Goal: Navigation & Orientation: Find specific page/section

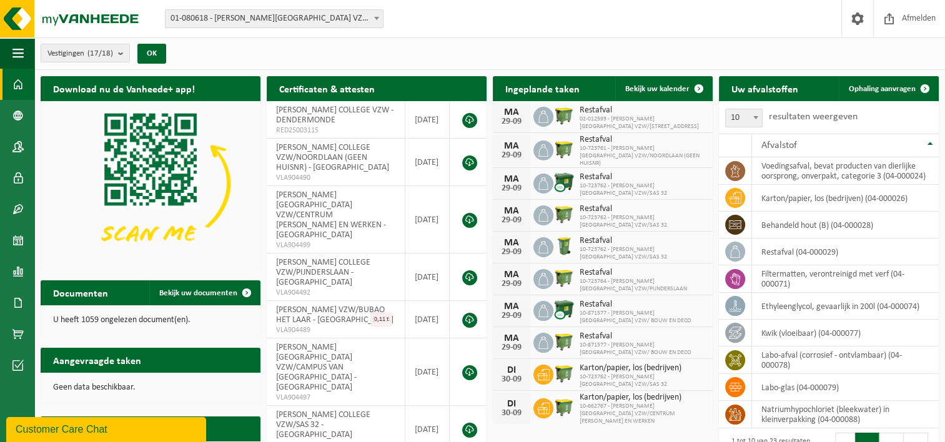
click at [375, 19] on b at bounding box center [376, 18] width 5 height 3
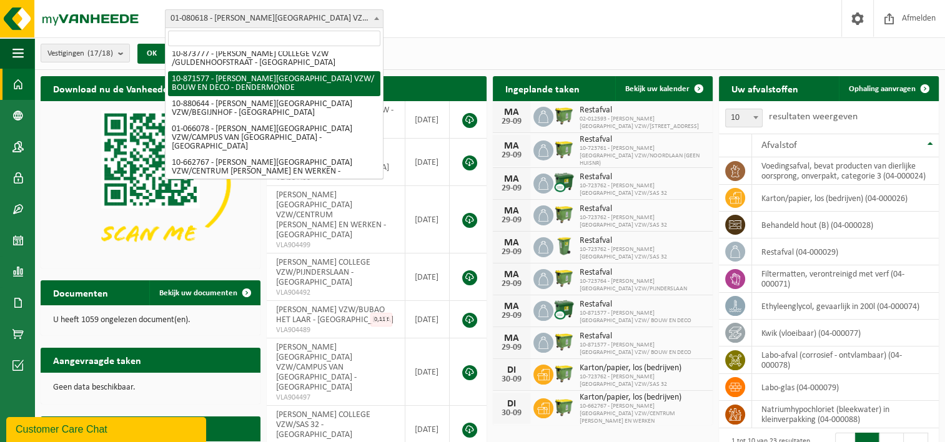
scroll to position [187, 0]
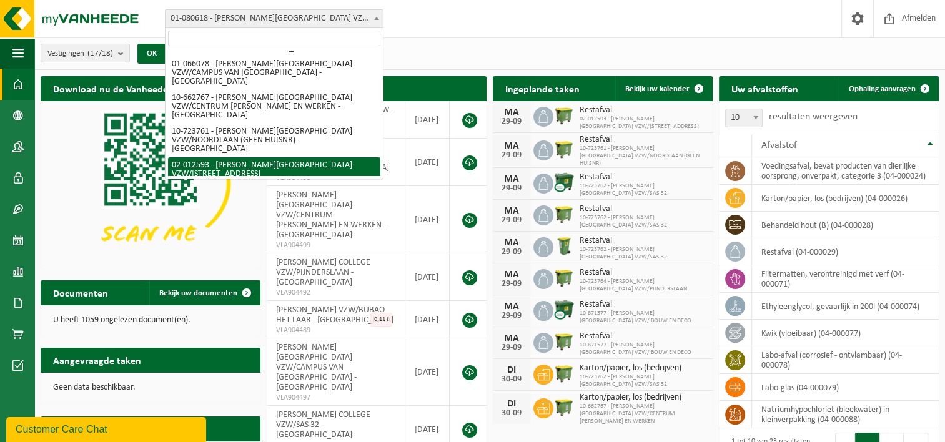
select select "2440"
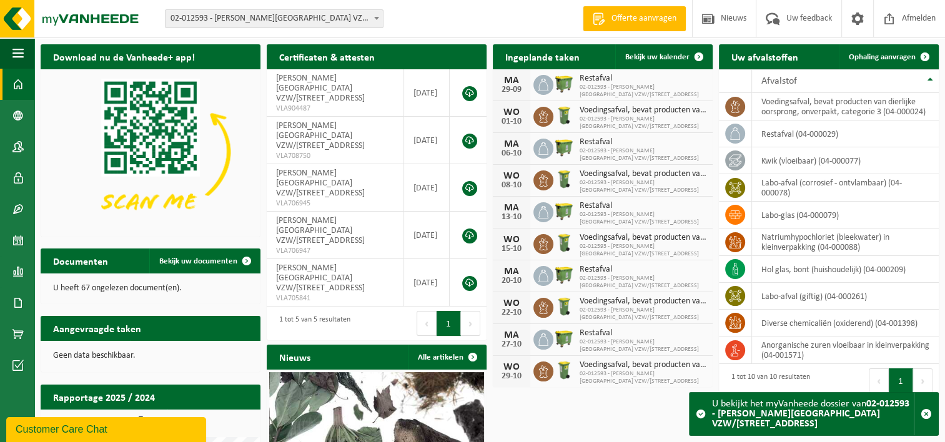
click at [145, 327] on h2 "Aangevraagde taken" at bounding box center [97, 328] width 113 height 24
click at [127, 330] on h2 "Aangevraagde taken" at bounding box center [97, 328] width 113 height 24
click at [74, 336] on h2 "Aangevraagde taken" at bounding box center [97, 328] width 113 height 24
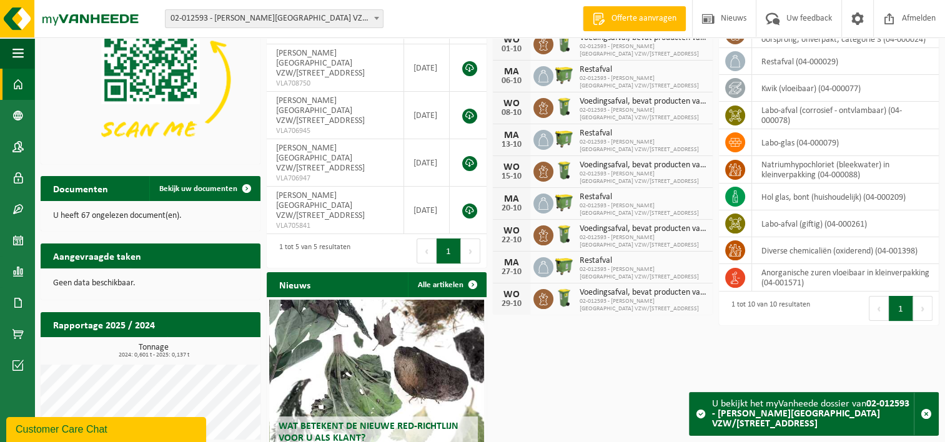
scroll to position [66, 0]
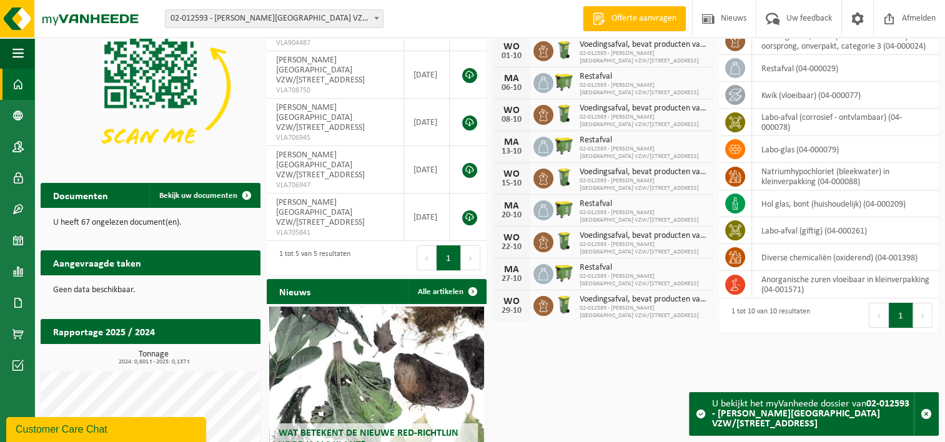
click at [91, 292] on p "Geen data beschikbaar." at bounding box center [150, 290] width 195 height 9
click at [82, 264] on h2 "Aangevraagde taken" at bounding box center [97, 263] width 113 height 24
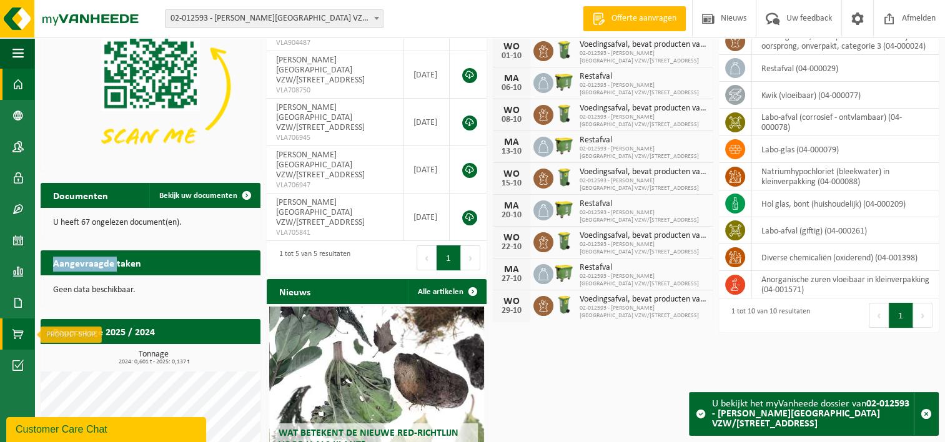
click at [19, 333] on span at bounding box center [17, 334] width 11 height 31
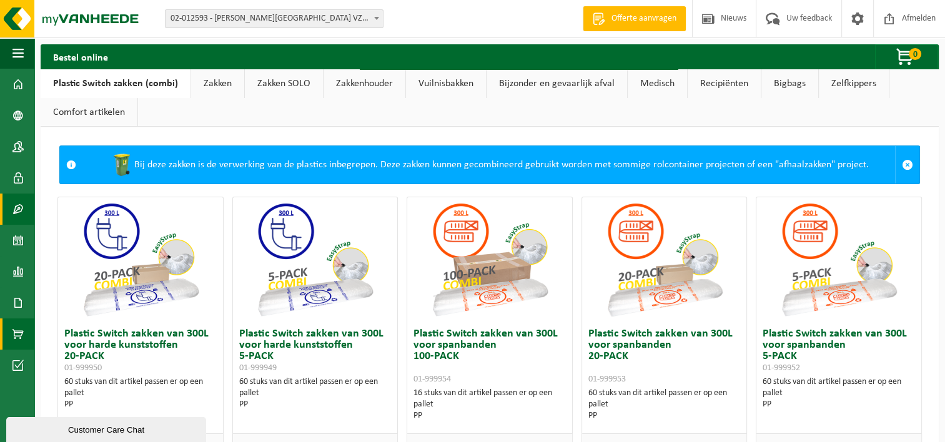
click at [17, 213] on span at bounding box center [17, 209] width 11 height 31
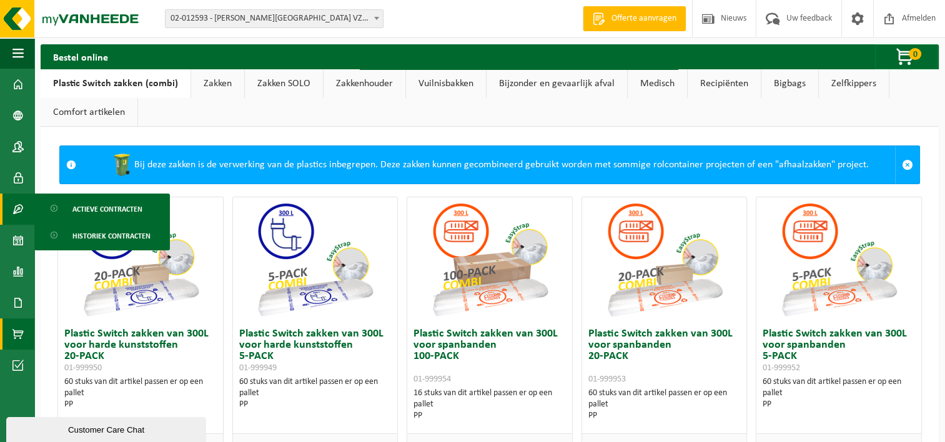
click at [17, 213] on span at bounding box center [17, 209] width 11 height 31
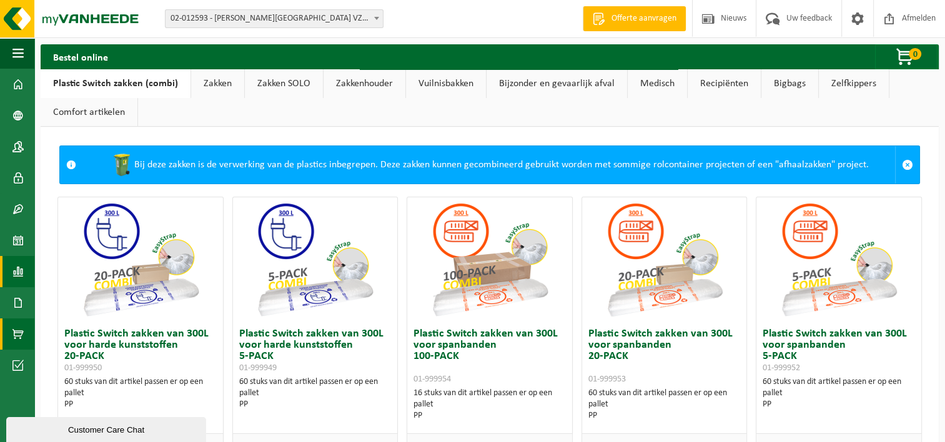
click at [25, 272] on link "Rapportage" at bounding box center [17, 271] width 34 height 31
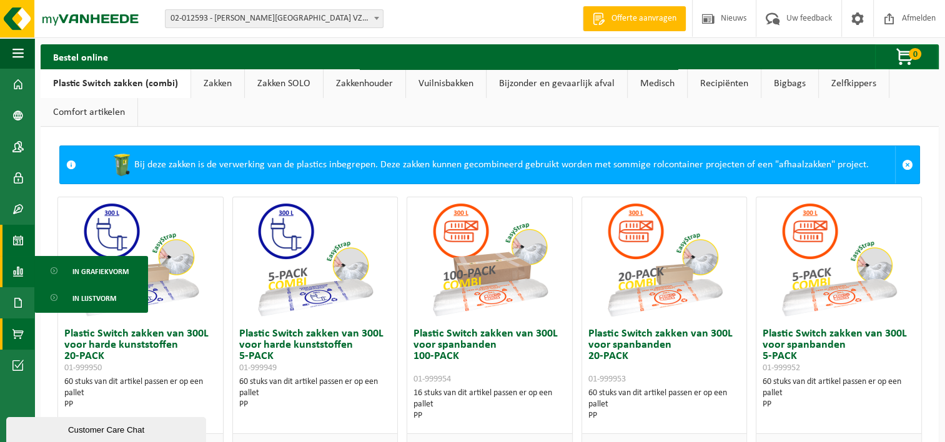
click at [18, 244] on span at bounding box center [17, 240] width 11 height 31
